Goal: Information Seeking & Learning: Learn about a topic

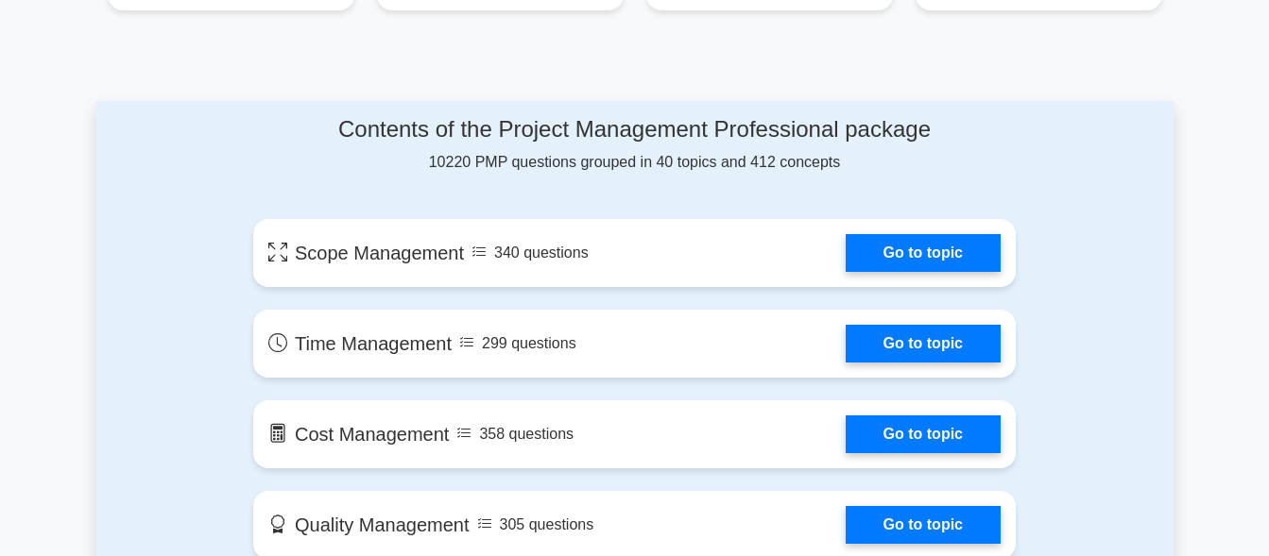
scroll to position [963, 0]
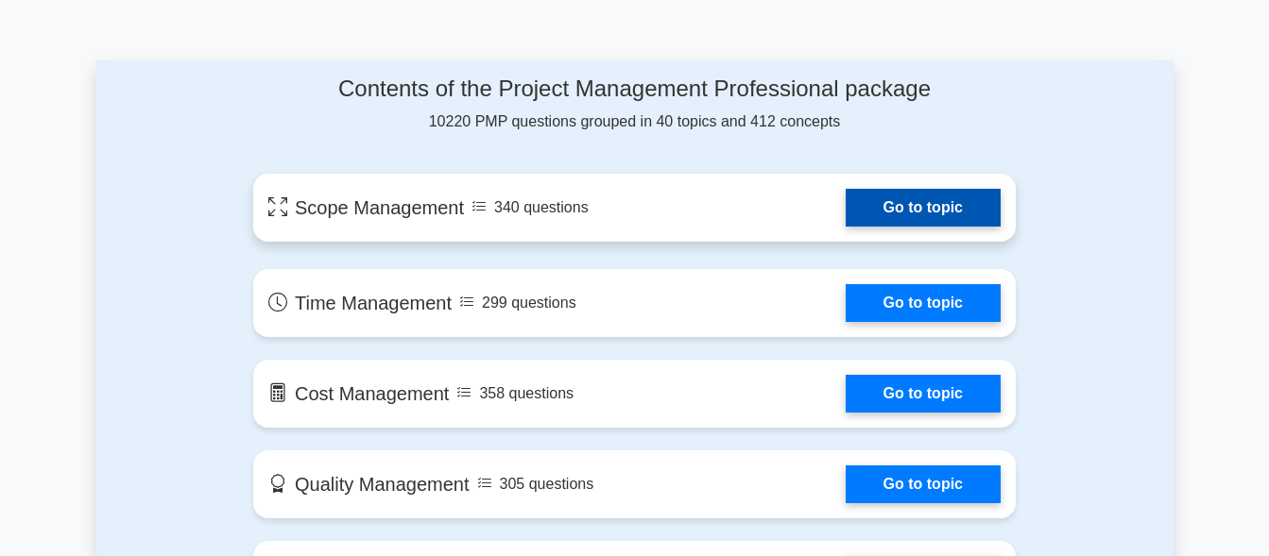
click at [857, 213] on link "Go to topic" at bounding box center [922, 208] width 155 height 38
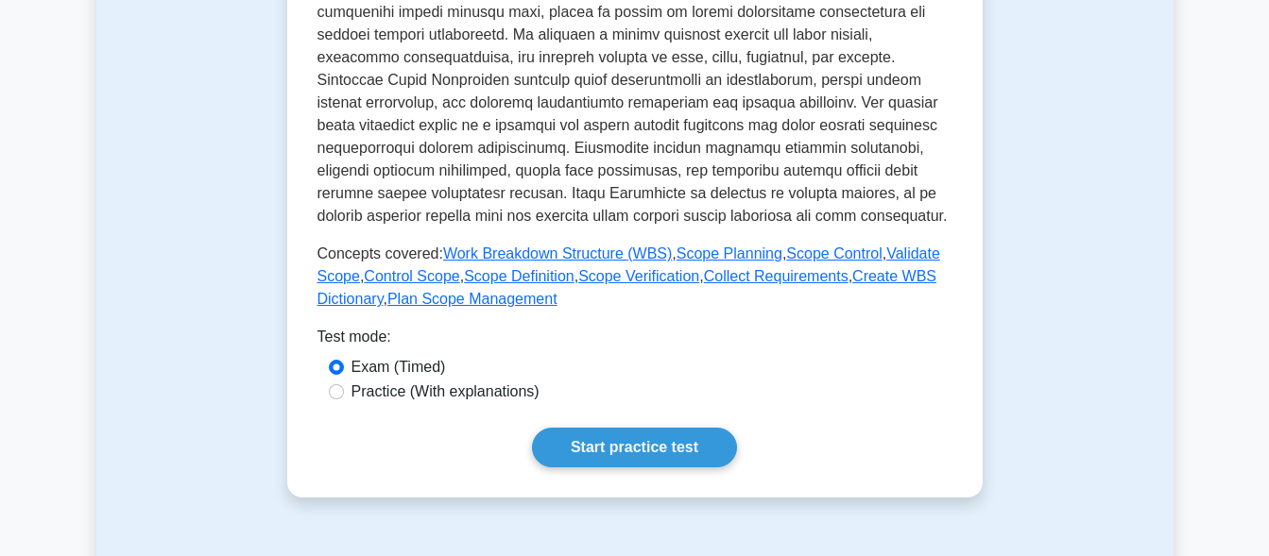
scroll to position [867, 0]
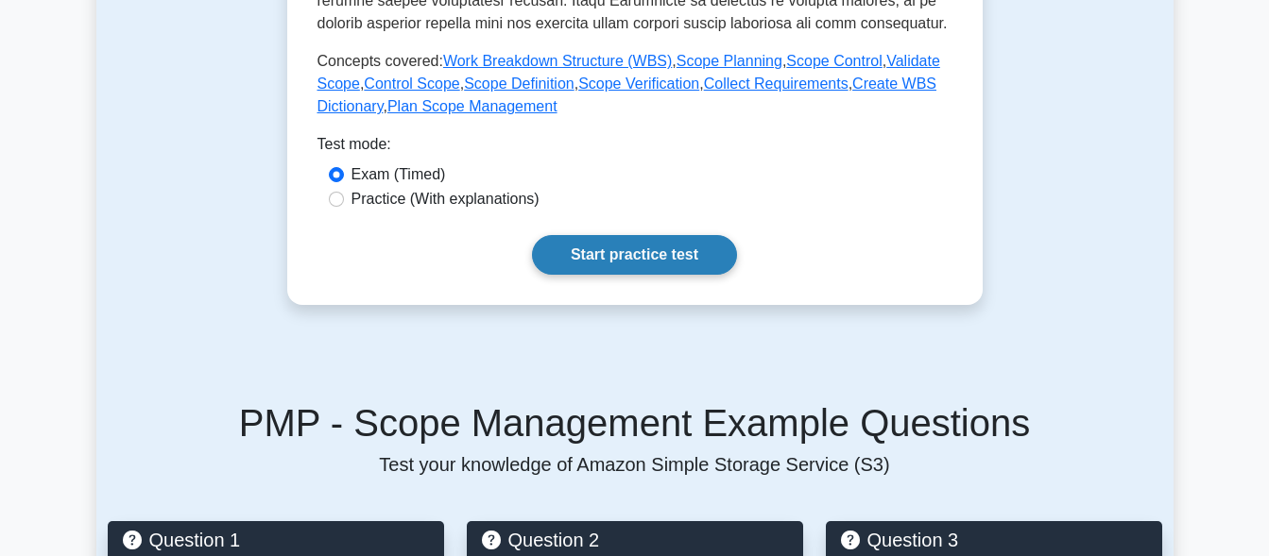
click at [690, 254] on link "Start practice test" at bounding box center [634, 255] width 205 height 40
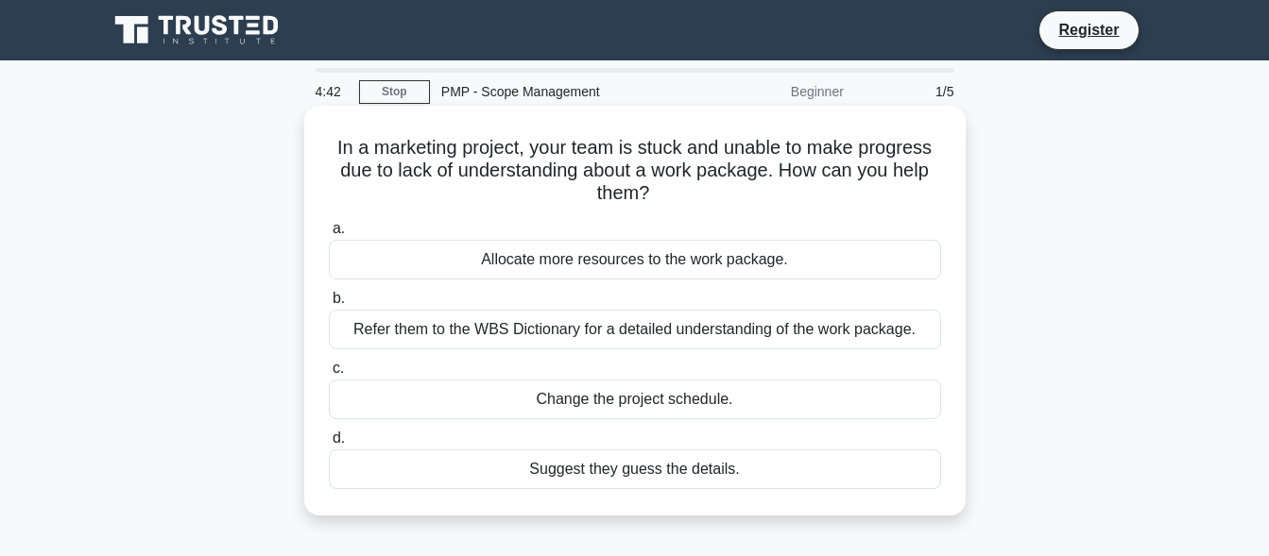
click at [678, 261] on div "Allocate more resources to the work package." at bounding box center [635, 260] width 612 height 40
click at [329, 235] on input "a. Allocate more resources to the work package." at bounding box center [329, 229] width 0 height 12
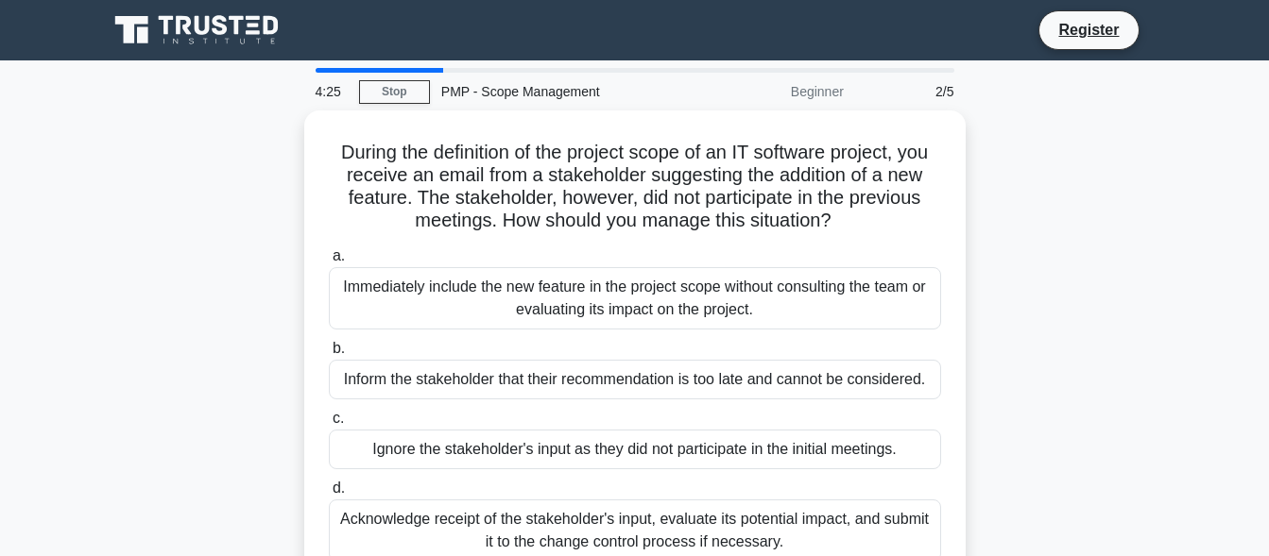
scroll to position [96, 0]
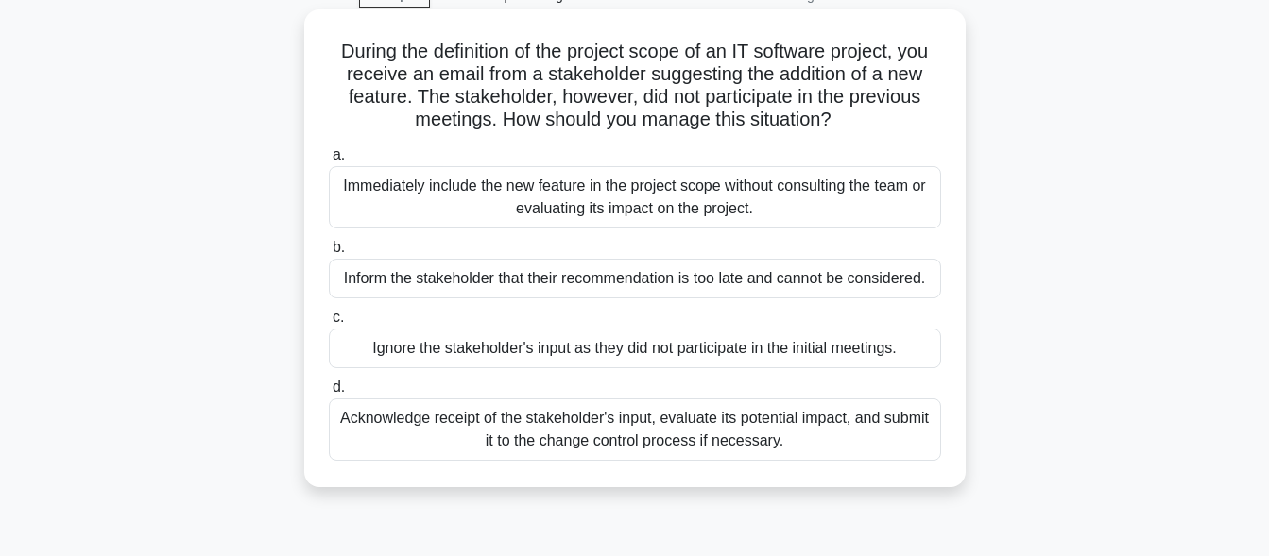
click at [576, 441] on div "Acknowledge receipt of the stakeholder's input, evaluate its potential impact, …" at bounding box center [635, 430] width 612 height 62
click at [329, 394] on input "d. Acknowledge receipt of the stakeholder's input, evaluate its potential impac…" at bounding box center [329, 388] width 0 height 12
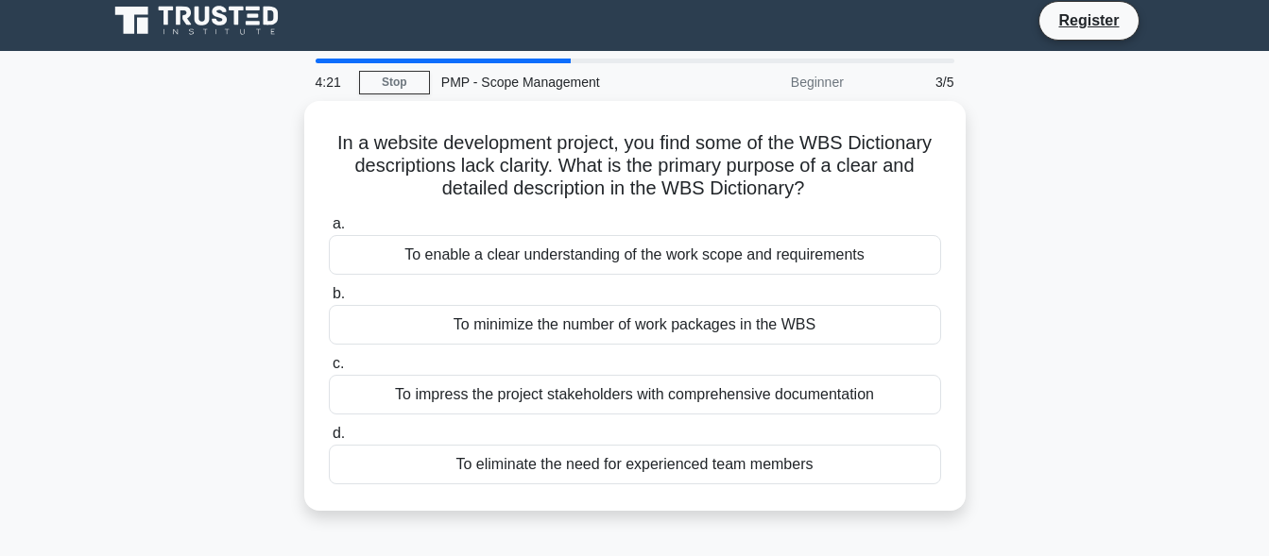
scroll to position [0, 0]
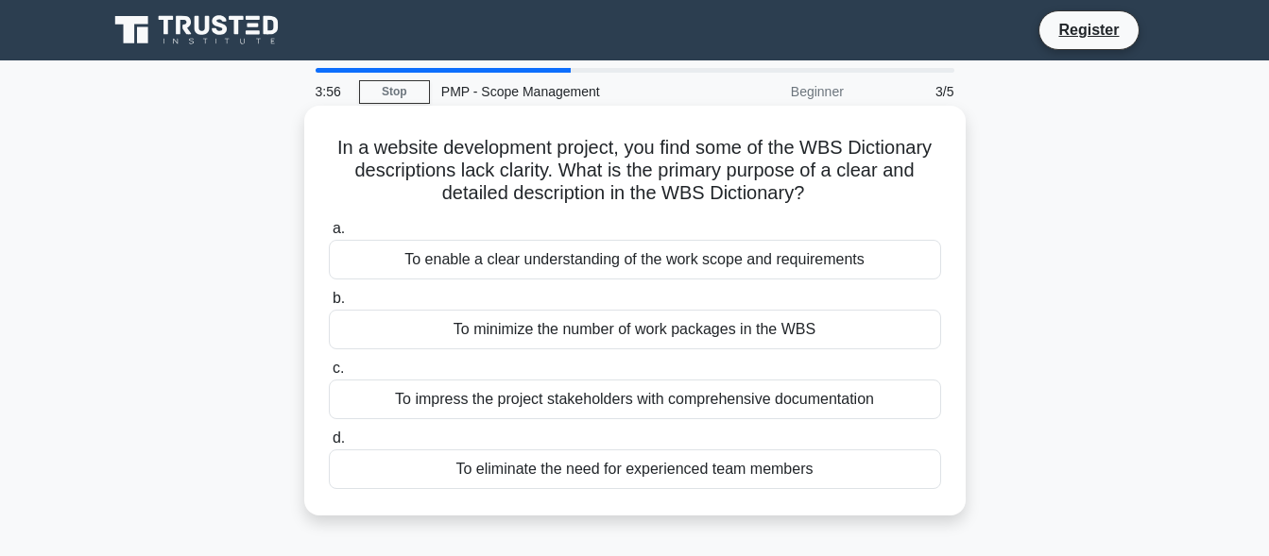
click at [646, 265] on div "To enable a clear understanding of the work scope and requirements" at bounding box center [635, 260] width 612 height 40
click at [329, 235] on input "a. To enable a clear understanding of the work scope and requirements" at bounding box center [329, 229] width 0 height 12
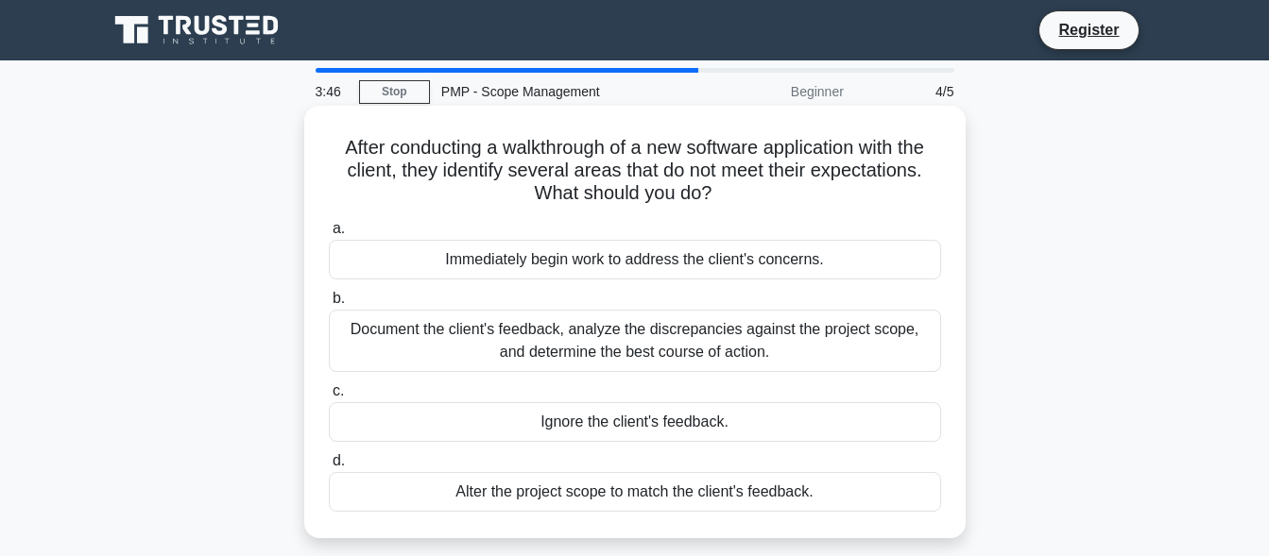
click at [654, 357] on div "Document the client's feedback, analyze the discrepancies against the project s…" at bounding box center [635, 341] width 612 height 62
click at [329, 305] on input "b. Document the client's feedback, analyze the discrepancies against the projec…" at bounding box center [329, 299] width 0 height 12
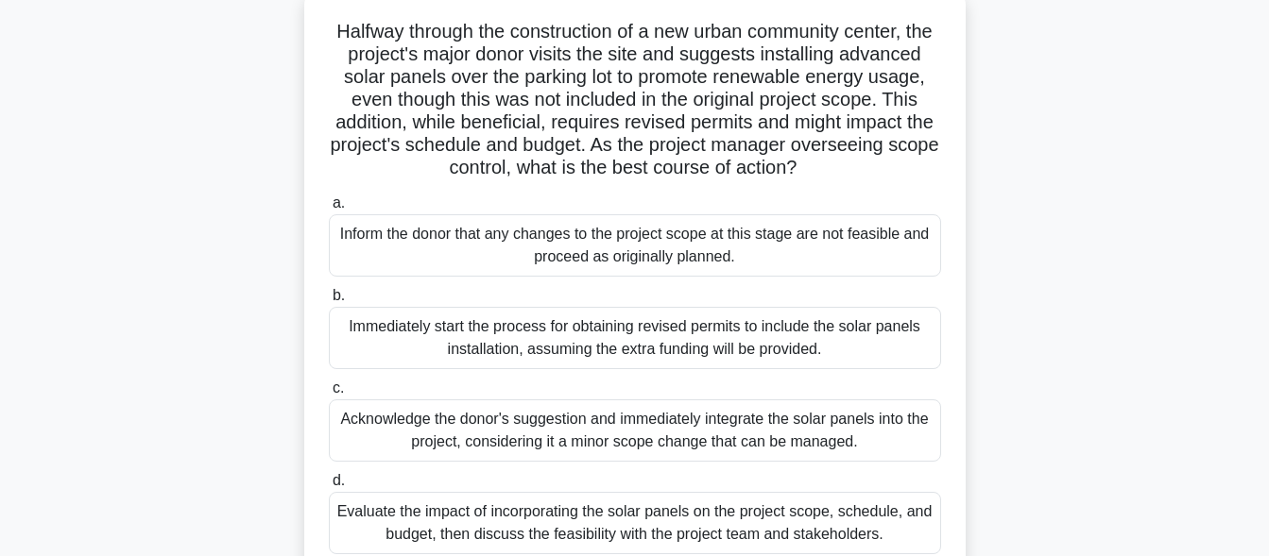
scroll to position [193, 0]
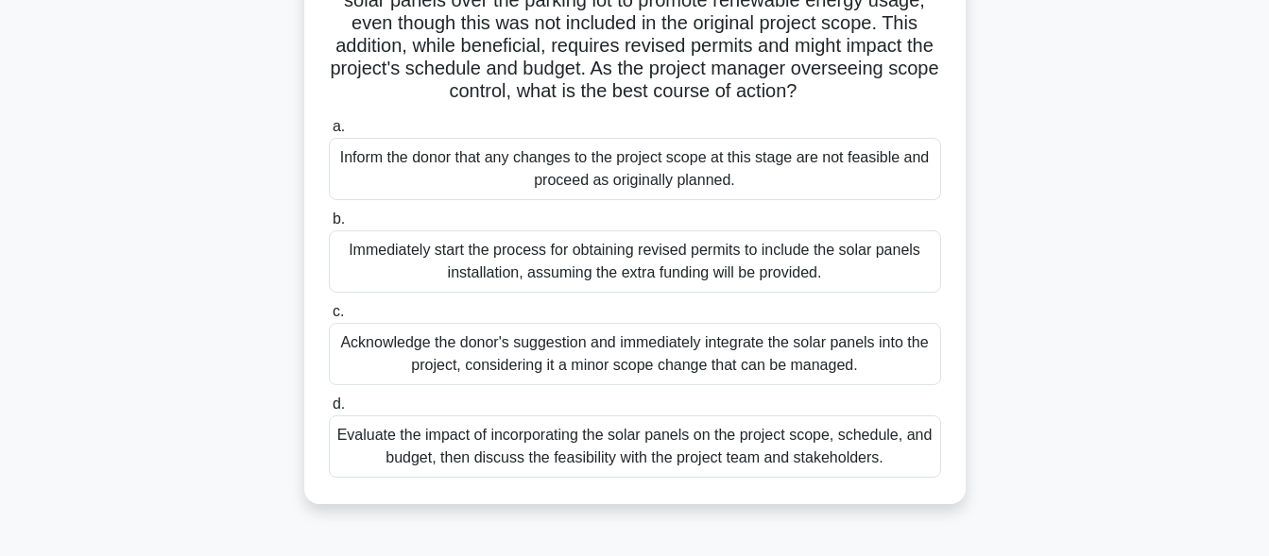
click at [621, 461] on div "Evaluate the impact of incorporating the solar panels on the project scope, sch…" at bounding box center [635, 447] width 612 height 62
click at [329, 411] on input "d. Evaluate the impact of incorporating the solar panels on the project scope, …" at bounding box center [329, 405] width 0 height 12
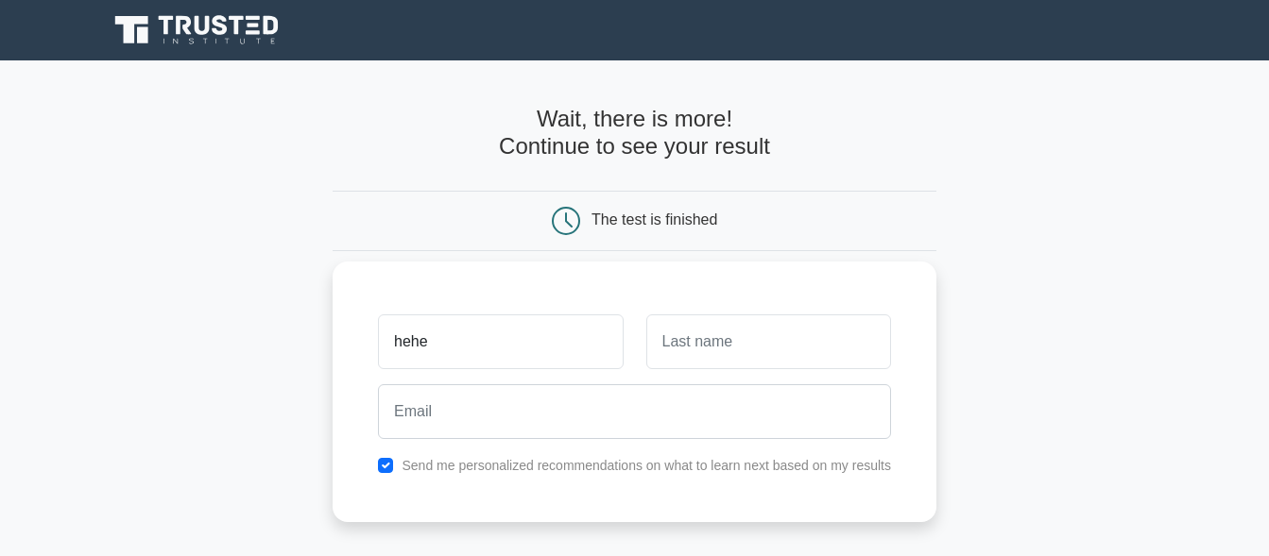
type input "hehe"
click at [737, 355] on input "text" at bounding box center [768, 342] width 245 height 55
type input "hehe"
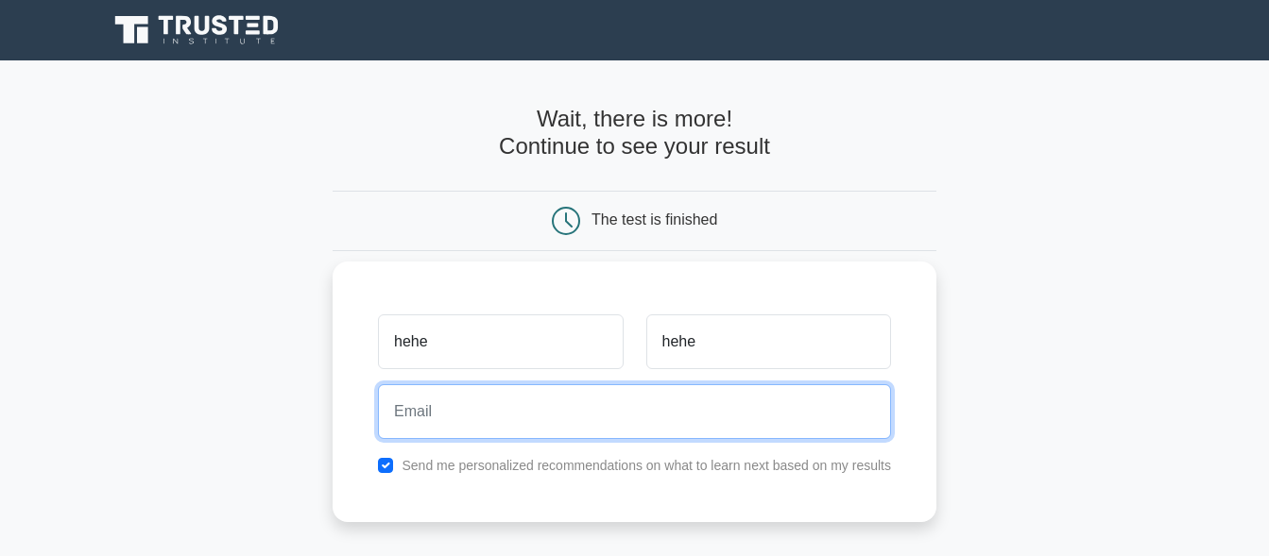
click at [668, 394] on input "email" at bounding box center [634, 411] width 513 height 55
type input "hehehehhehee"
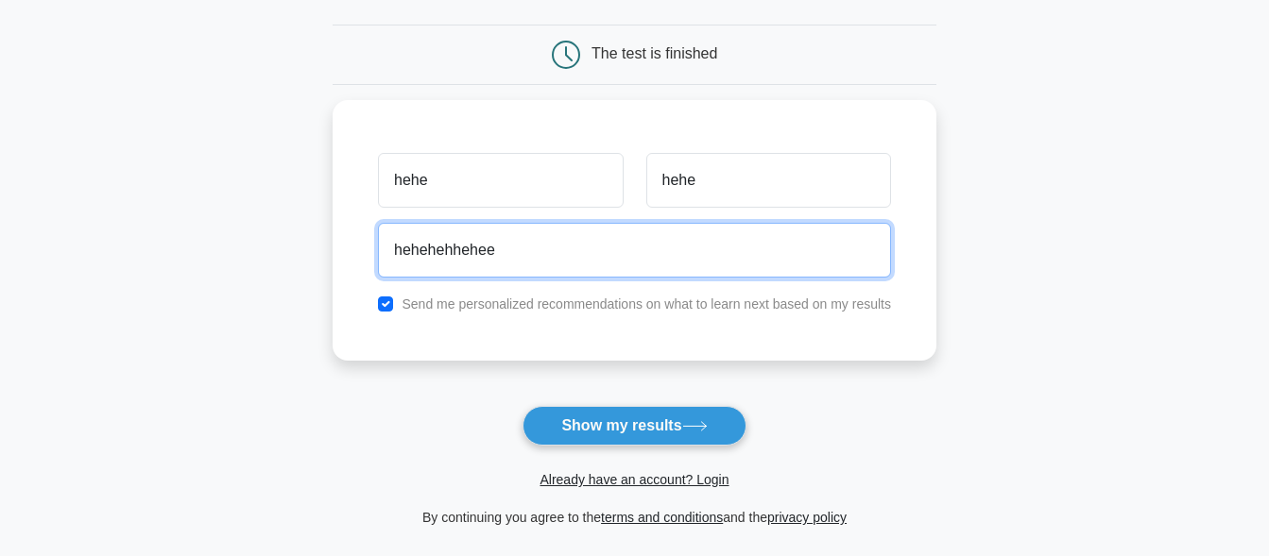
scroll to position [394, 0]
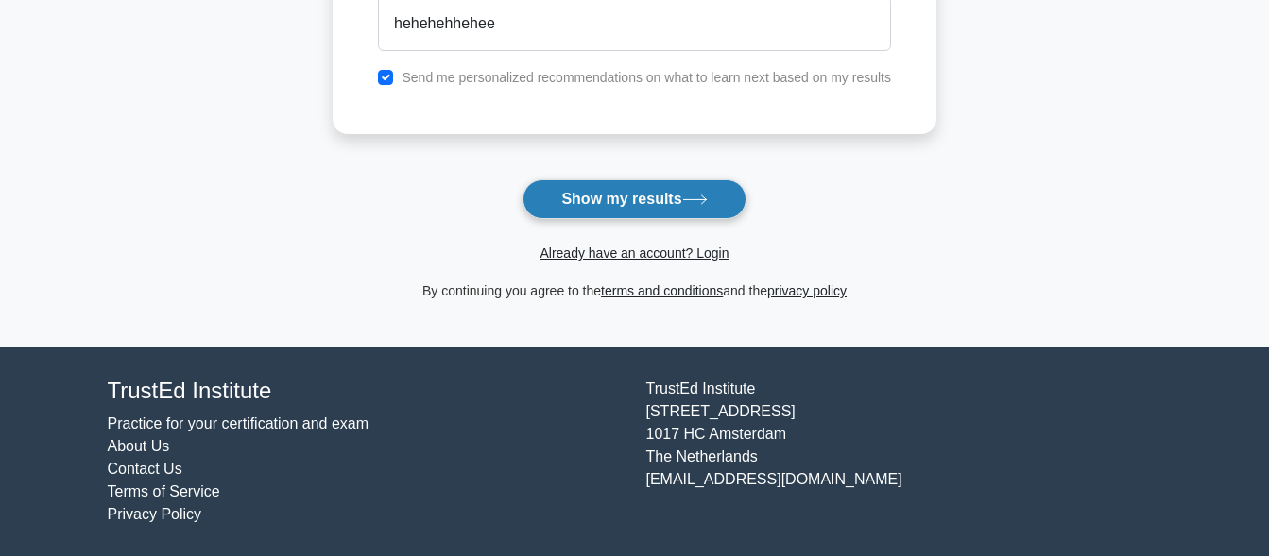
click at [718, 199] on button "Show my results" at bounding box center [633, 199] width 223 height 40
click at [618, 185] on button "Show my results" at bounding box center [633, 199] width 223 height 40
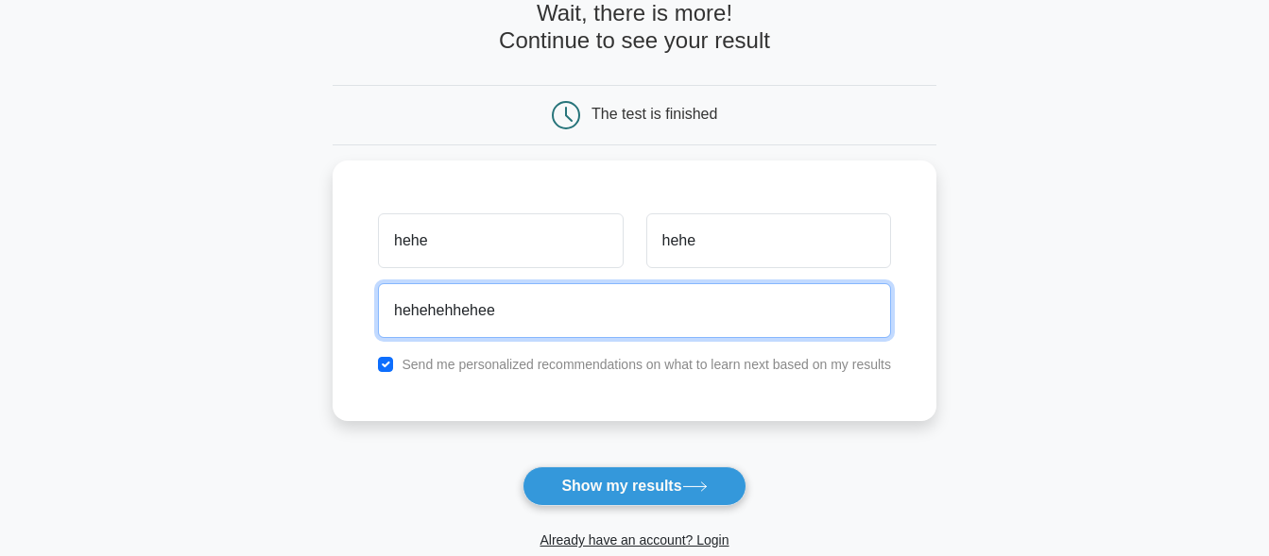
scroll to position [105, 0]
